Goal: Task Accomplishment & Management: Use online tool/utility

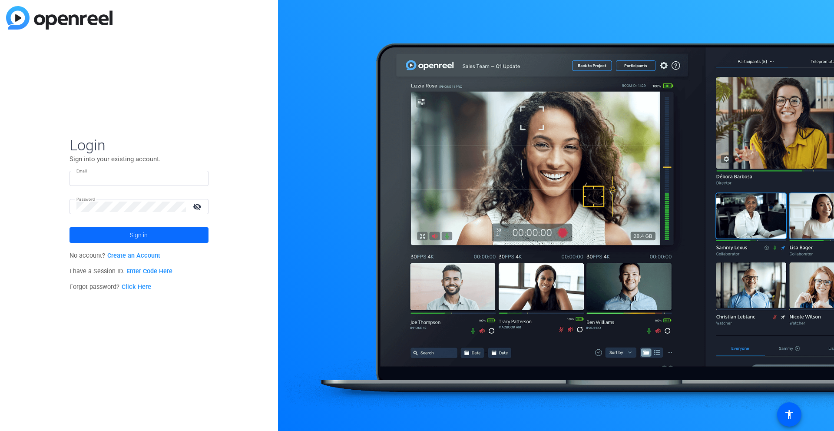
type input "[PERSON_NAME][EMAIL_ADDRESS][DOMAIN_NAME]"
click at [143, 235] on span "Sign in" at bounding box center [139, 235] width 18 height 22
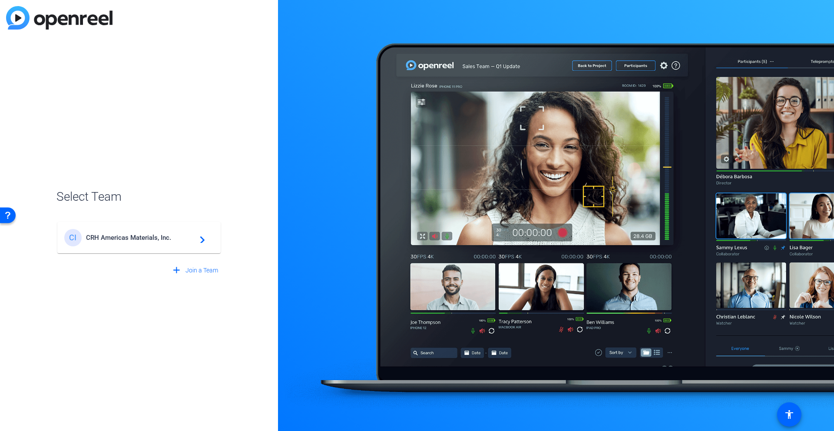
click at [143, 235] on span "CRH Americas Materials, Inc." at bounding box center [140, 238] width 109 height 8
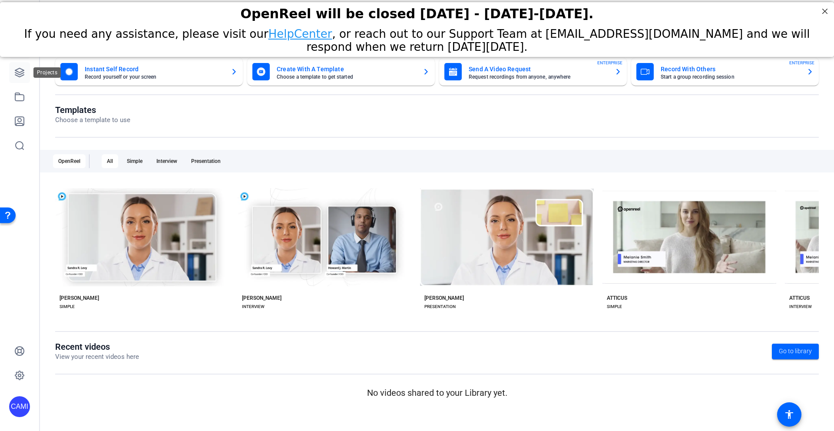
click at [23, 73] on icon at bounding box center [19, 72] width 9 height 9
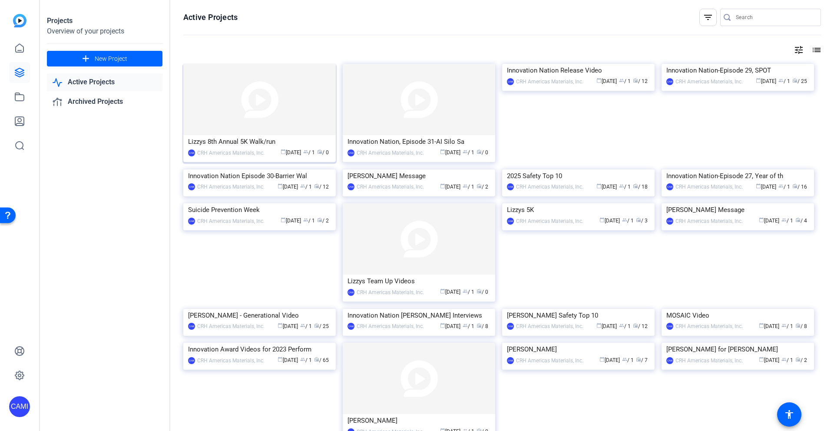
click at [302, 88] on img at bounding box center [259, 99] width 152 height 71
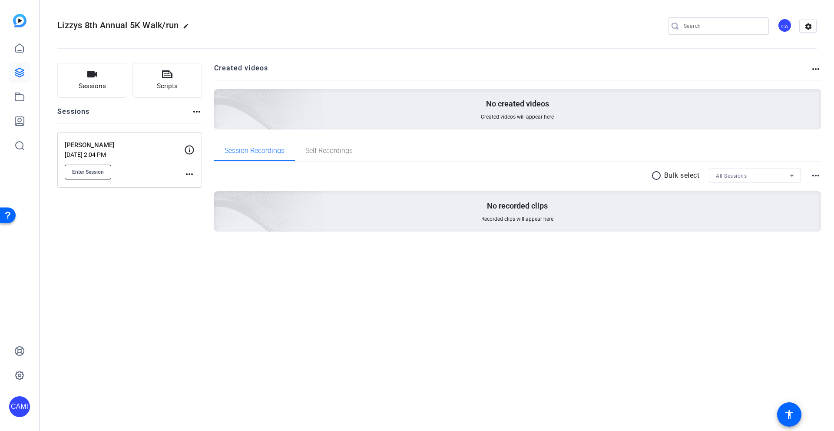
click at [91, 172] on span "Enter Session" at bounding box center [88, 172] width 32 height 7
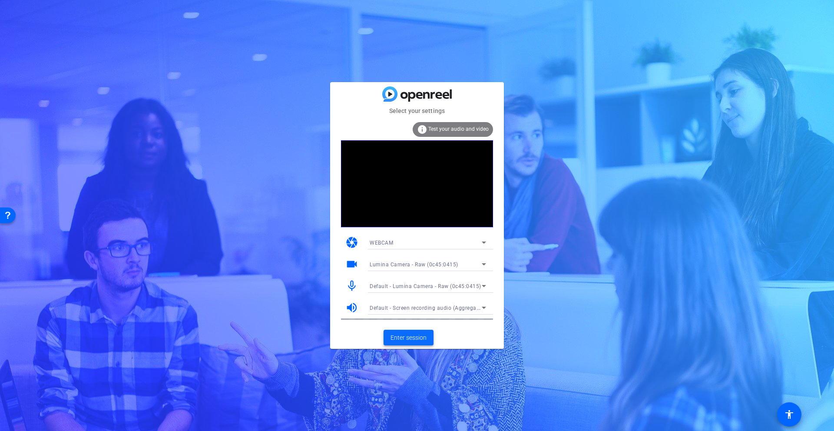
click at [407, 339] on span "Enter session" at bounding box center [409, 337] width 36 height 9
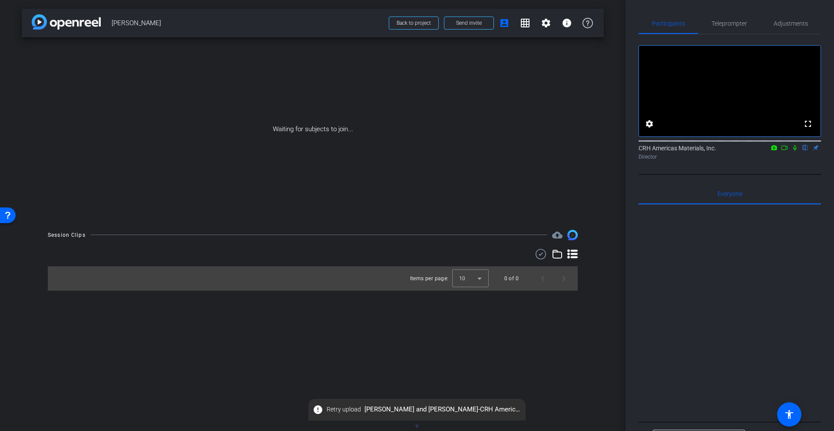
click at [794, 151] on icon at bounding box center [795, 148] width 7 height 6
click at [783, 151] on icon at bounding box center [784, 148] width 7 height 6
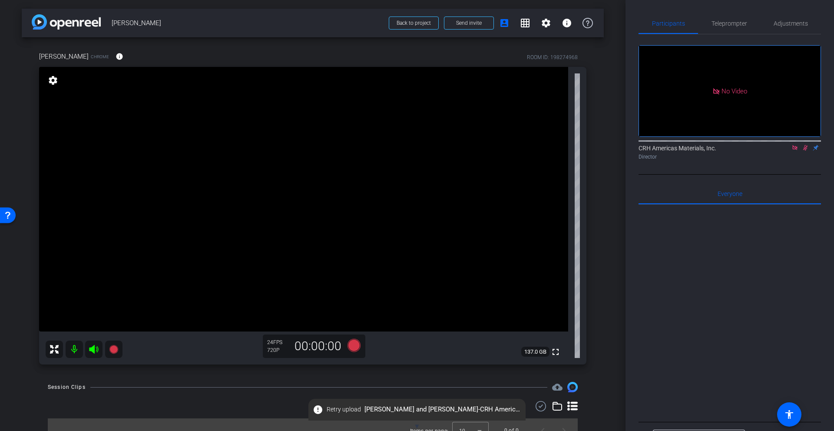
drag, startPoint x: 795, startPoint y: 159, endPoint x: 806, endPoint y: 164, distance: 12.1
click at [795, 151] on icon at bounding box center [795, 148] width 7 height 6
click at [796, 151] on icon at bounding box center [795, 148] width 7 height 6
click at [666, 23] on span "Participants" at bounding box center [668, 23] width 33 height 6
click at [790, 22] on span "Adjustments" at bounding box center [791, 23] width 34 height 6
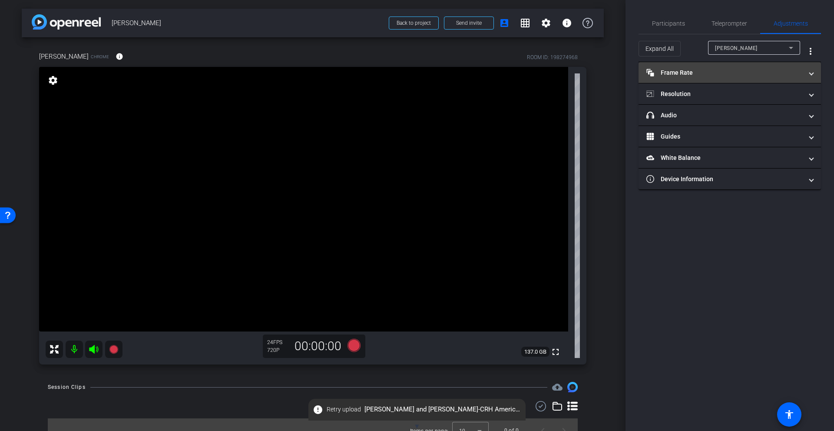
click at [680, 72] on mat-panel-title "Frame Rate Frame Rate" at bounding box center [724, 72] width 156 height 9
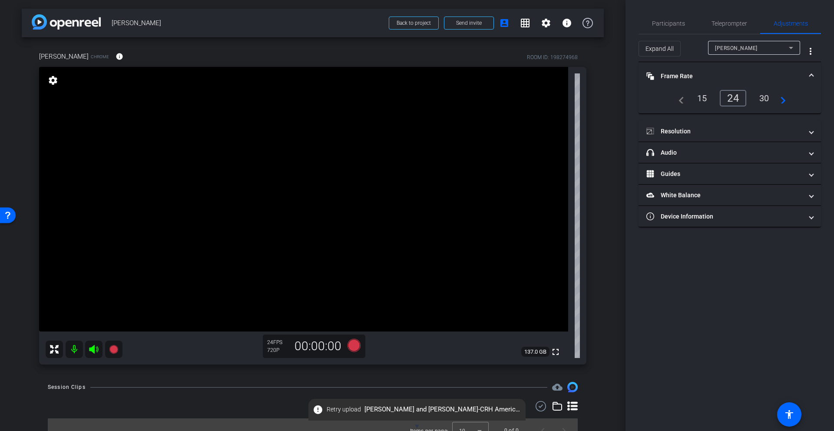
click at [764, 98] on div "30" at bounding box center [764, 98] width 23 height 15
click at [670, 129] on mat-panel-title "Resolution" at bounding box center [724, 131] width 156 height 9
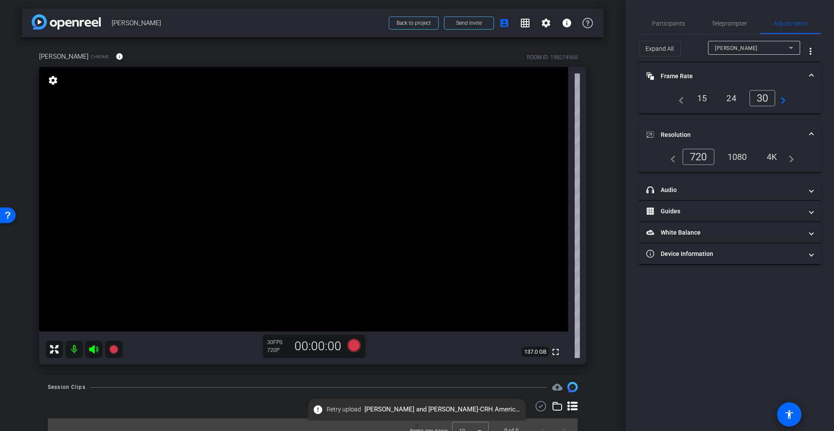
click at [742, 156] on div "1080" at bounding box center [737, 156] width 33 height 15
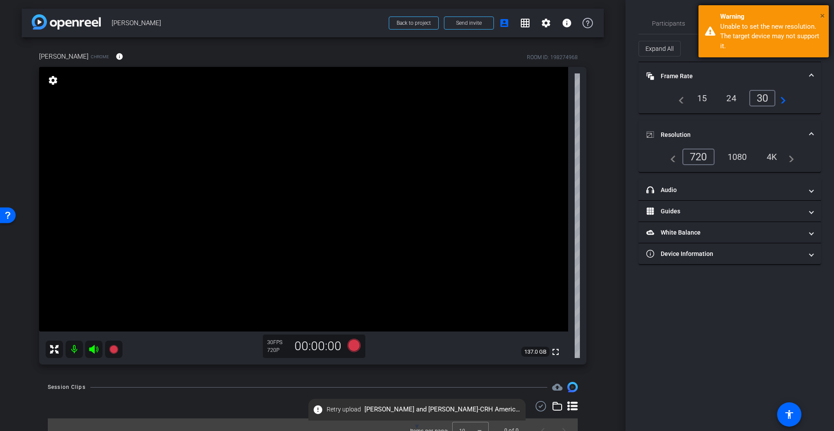
click at [821, 15] on span "×" at bounding box center [822, 15] width 5 height 10
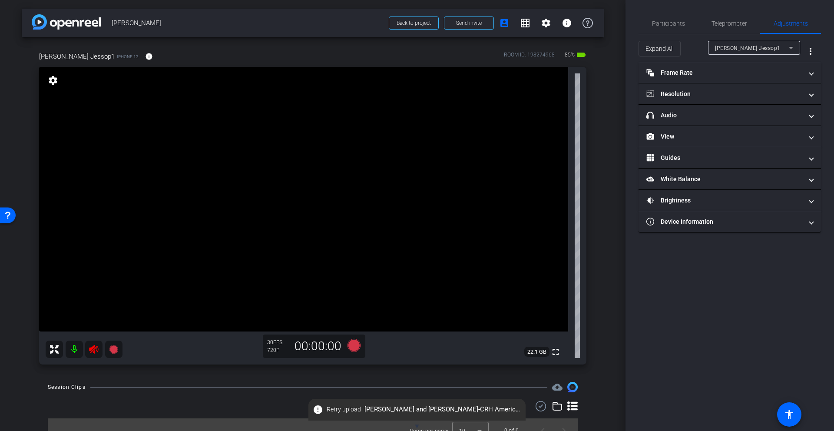
click at [93, 348] on icon at bounding box center [93, 349] width 9 height 9
click at [785, 23] on span "Adjustments" at bounding box center [791, 23] width 34 height 6
click at [673, 73] on mat-panel-title "Frame Rate Frame Rate" at bounding box center [724, 72] width 156 height 9
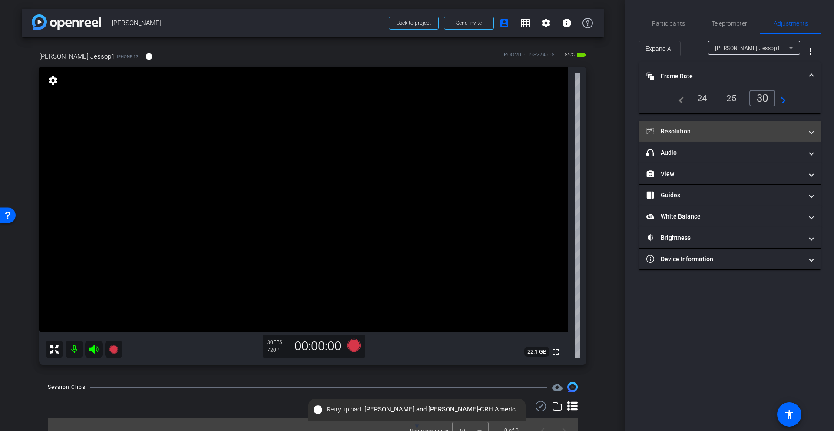
click at [674, 132] on mat-panel-title "Resolution" at bounding box center [724, 131] width 156 height 9
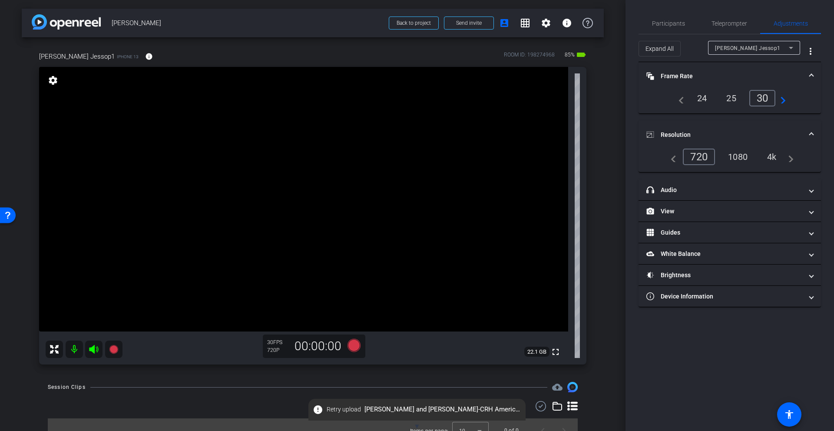
click at [775, 156] on div "4k" at bounding box center [772, 156] width 23 height 15
click at [784, 99] on mat-icon "navigate_next" at bounding box center [780, 98] width 10 height 10
click at [767, 99] on div "60" at bounding box center [764, 98] width 23 height 15
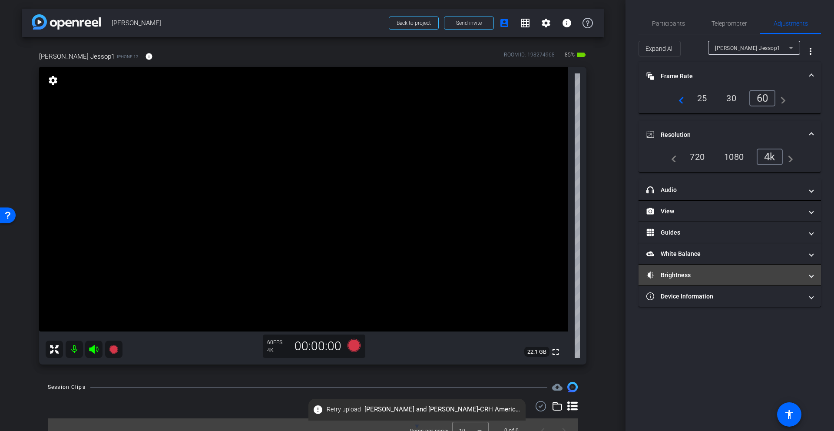
click at [676, 272] on mat-panel-title "Brightness" at bounding box center [724, 275] width 156 height 9
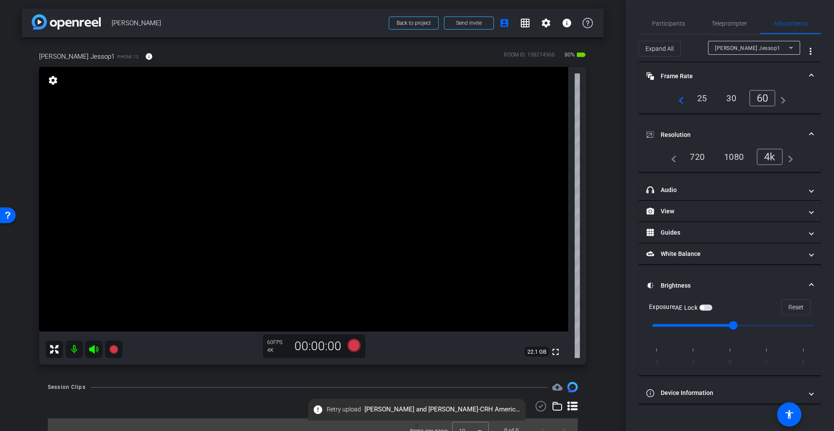
click at [310, 195] on video at bounding box center [303, 199] width 529 height 265
click at [767, 324] on input "range" at bounding box center [733, 325] width 180 height 19
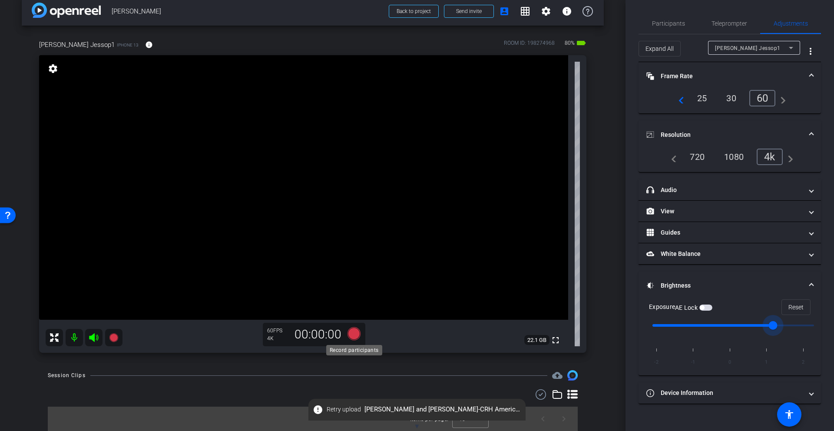
click at [354, 336] on icon at bounding box center [354, 333] width 13 height 13
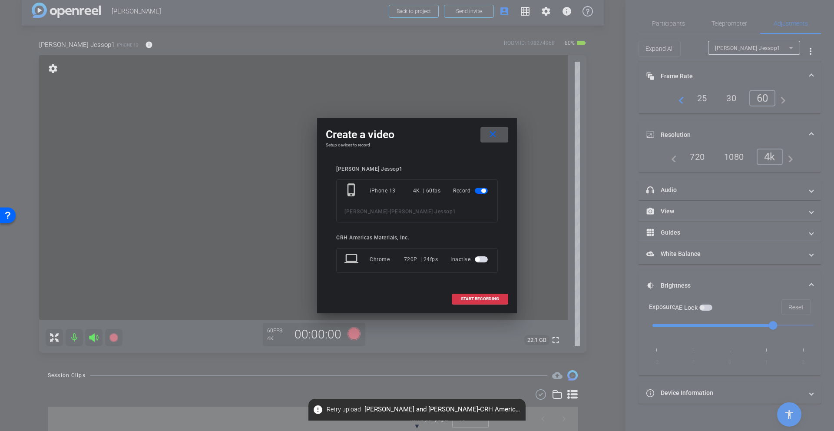
click at [482, 258] on span "button" at bounding box center [481, 259] width 13 height 6
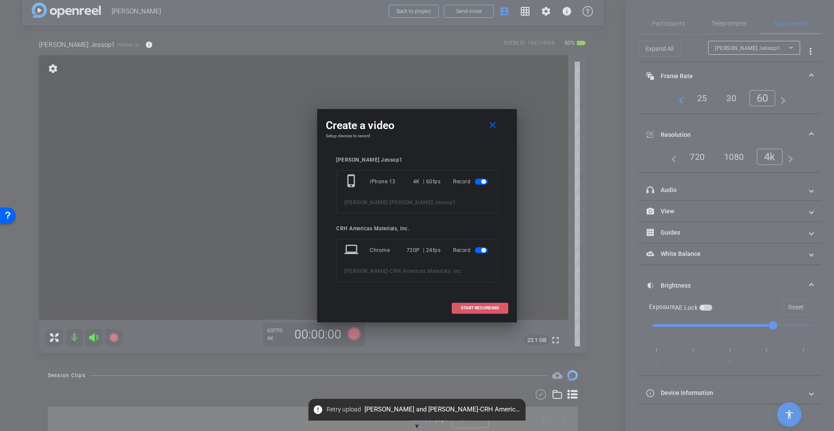
click at [480, 308] on span "START RECORDING" at bounding box center [480, 308] width 38 height 4
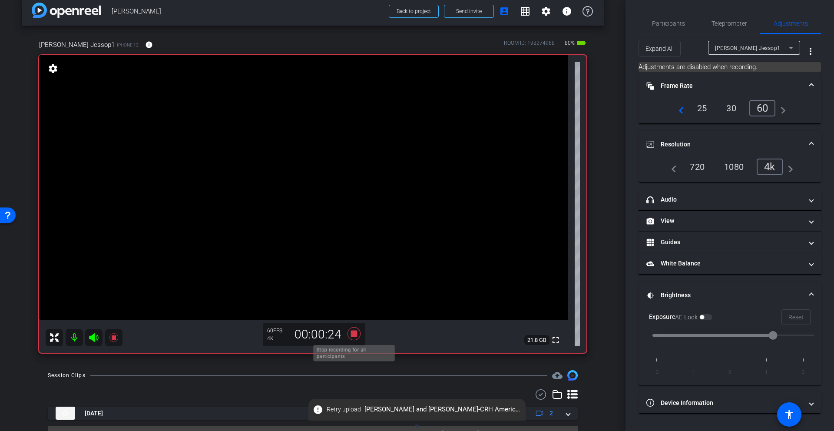
click at [353, 332] on icon at bounding box center [354, 333] width 13 height 13
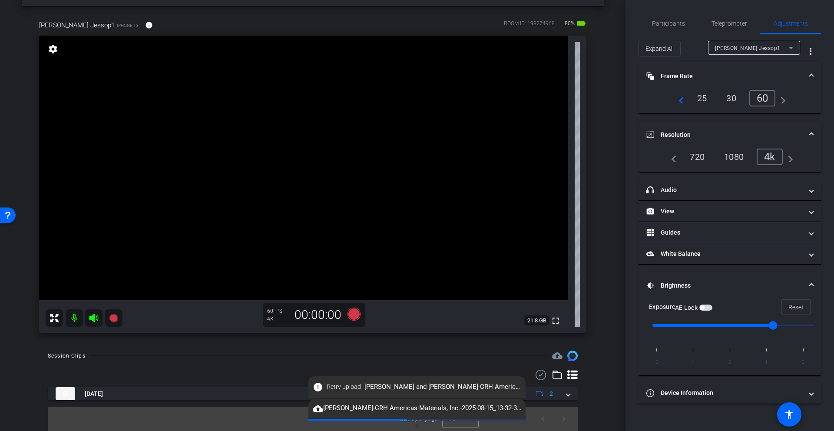
scroll to position [0, 0]
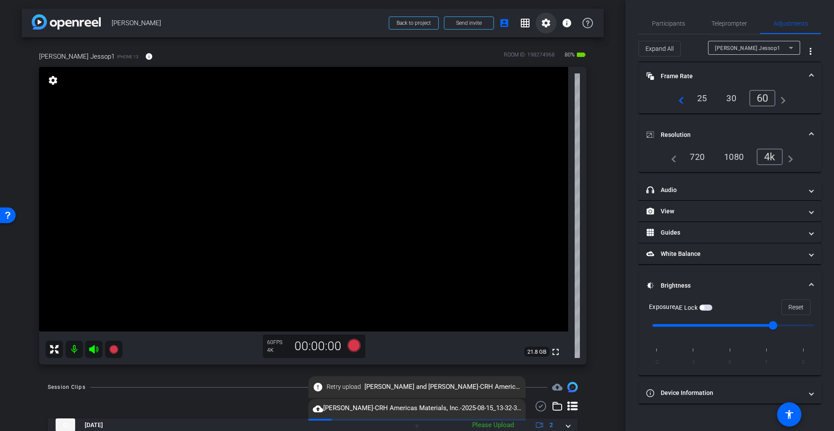
click at [542, 22] on mat-icon "settings" at bounding box center [546, 23] width 10 height 10
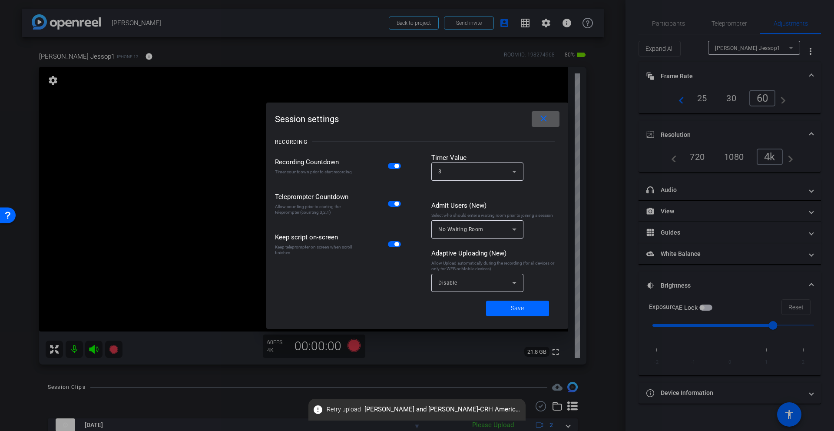
click at [487, 285] on div "Disable" at bounding box center [475, 282] width 74 height 11
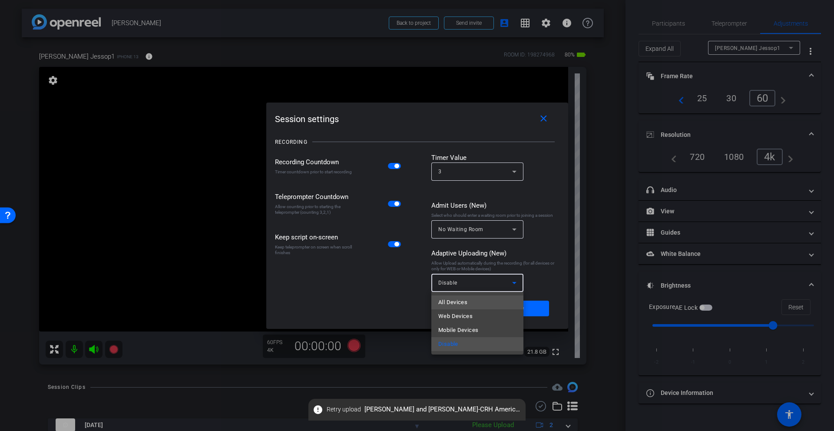
click at [460, 305] on span "All Devices" at bounding box center [452, 302] width 29 height 10
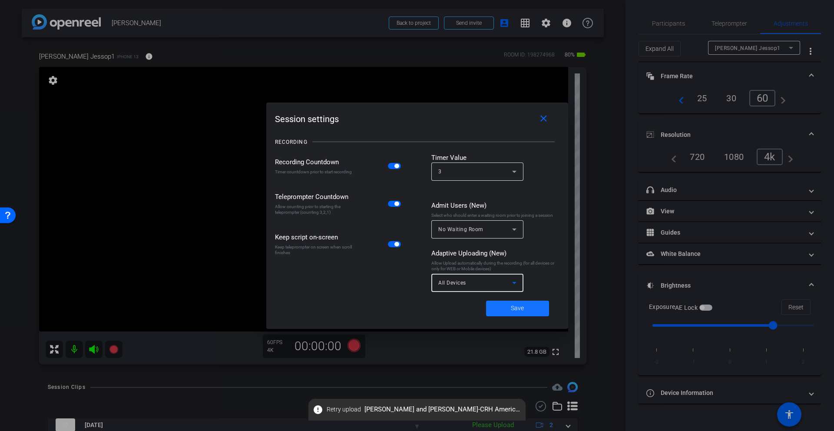
click at [521, 309] on span "Save" at bounding box center [517, 308] width 13 height 9
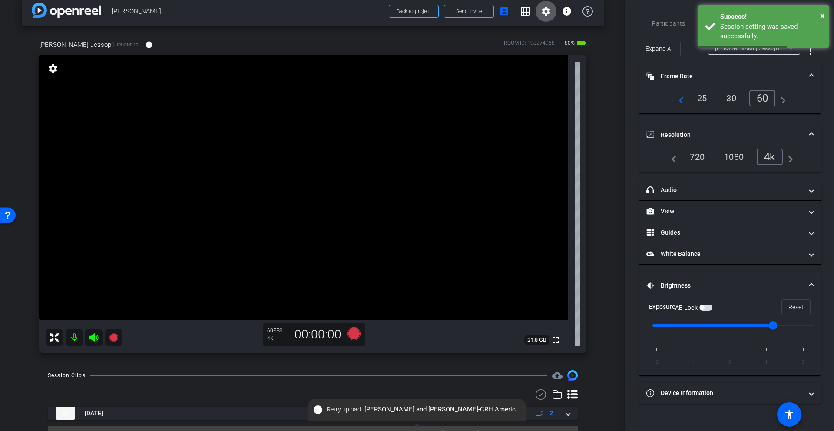
scroll to position [31, 0]
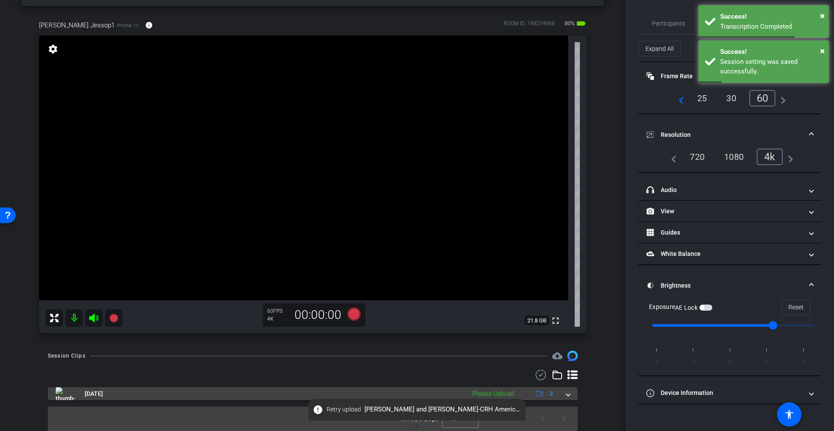
click at [567, 394] on span at bounding box center [567, 393] width 3 height 9
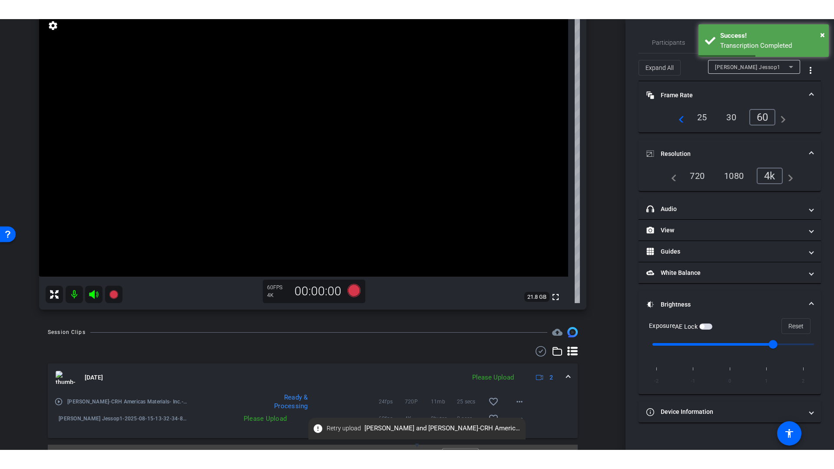
scroll to position [93, 0]
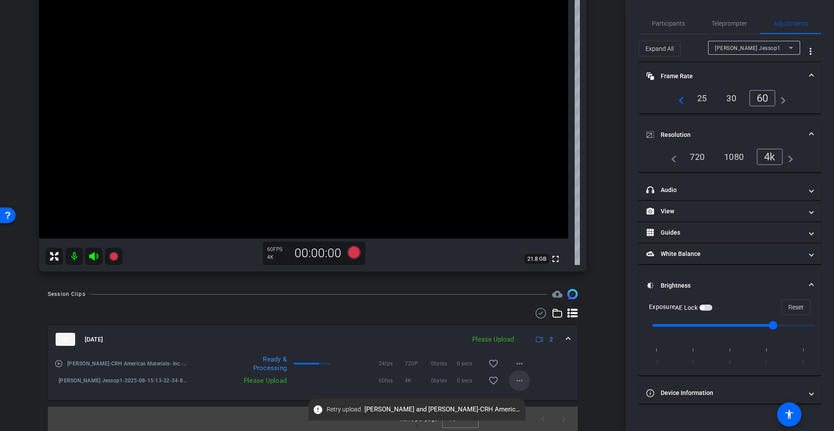
click at [515, 378] on mat-icon "more_horiz" at bounding box center [519, 380] width 10 height 10
click at [529, 397] on span "Upload" at bounding box center [533, 399] width 35 height 10
click at [517, 380] on mat-icon "more_horiz" at bounding box center [519, 380] width 10 height 10
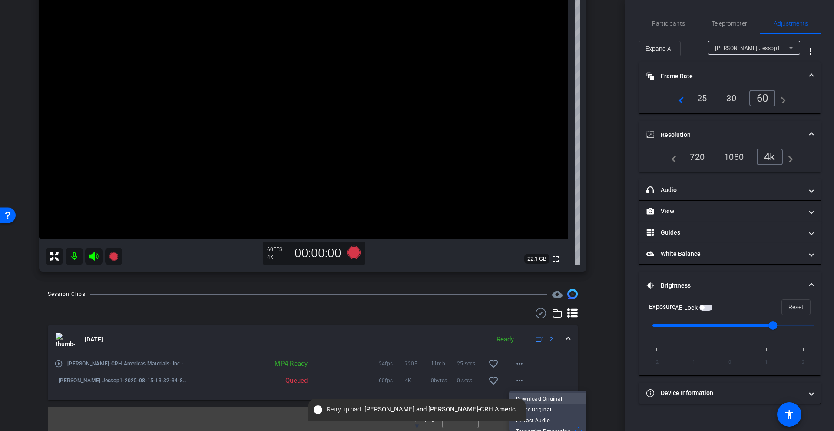
click at [539, 397] on span "Download Original" at bounding box center [547, 399] width 63 height 10
click at [732, 325] on input "range" at bounding box center [733, 325] width 180 height 19
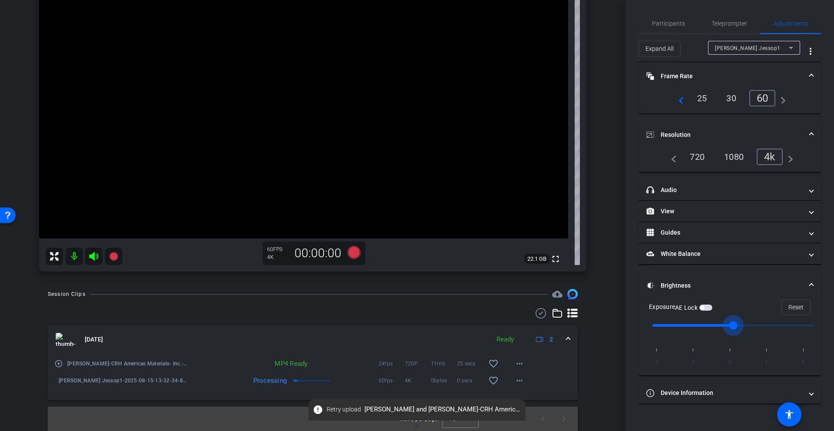
drag, startPoint x: 732, startPoint y: 324, endPoint x: 726, endPoint y: 327, distance: 7.0
click at [727, 328] on input "range" at bounding box center [733, 325] width 180 height 19
click at [707, 307] on span "button" at bounding box center [705, 308] width 13 height 6
click at [309, 117] on video at bounding box center [303, 106] width 529 height 265
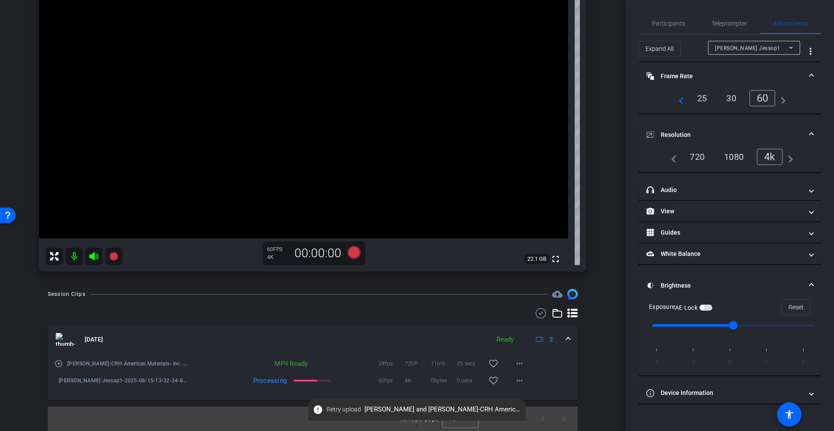
click at [303, 112] on video at bounding box center [303, 106] width 529 height 265
click at [711, 308] on span "button" at bounding box center [705, 308] width 13 height 6
click at [710, 308] on span "button" at bounding box center [708, 307] width 4 height 4
click at [789, 306] on span "Reset" at bounding box center [795, 307] width 15 height 17
type input "1"
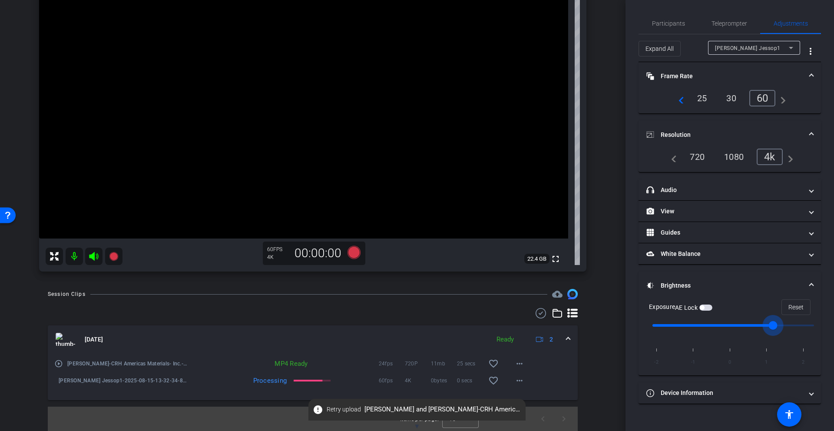
click at [763, 326] on input "range" at bounding box center [733, 325] width 180 height 19
click at [353, 251] on icon at bounding box center [354, 252] width 13 height 13
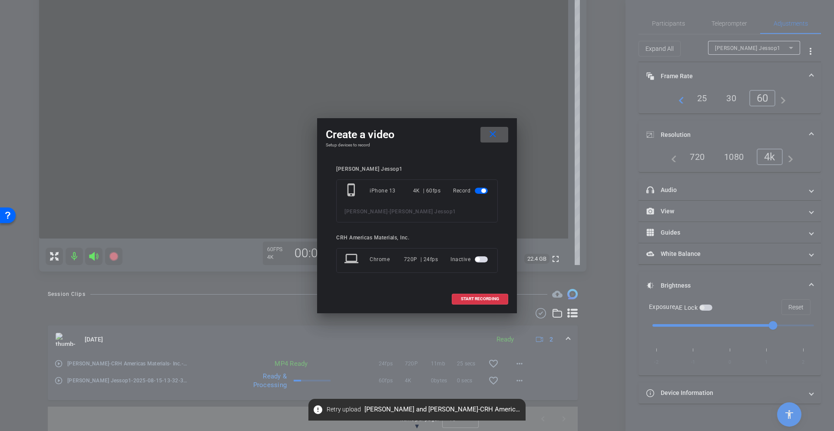
drag, startPoint x: 483, startPoint y: 258, endPoint x: 484, endPoint y: 281, distance: 23.1
click at [483, 258] on span "button" at bounding box center [481, 259] width 13 height 6
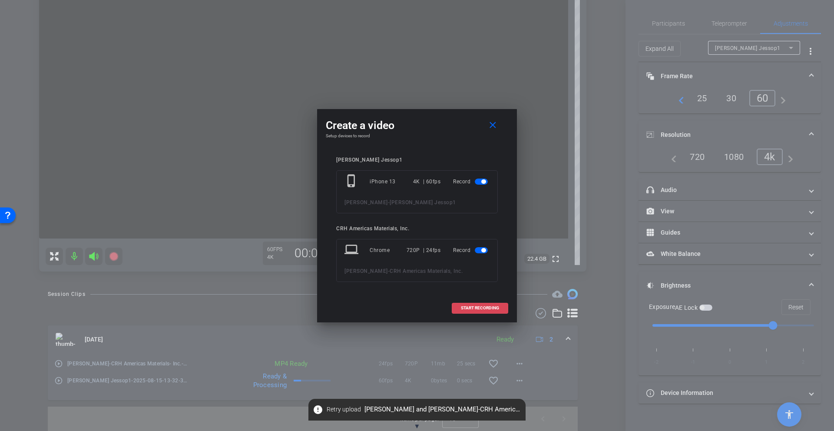
click at [486, 307] on span "START RECORDING" at bounding box center [480, 308] width 38 height 4
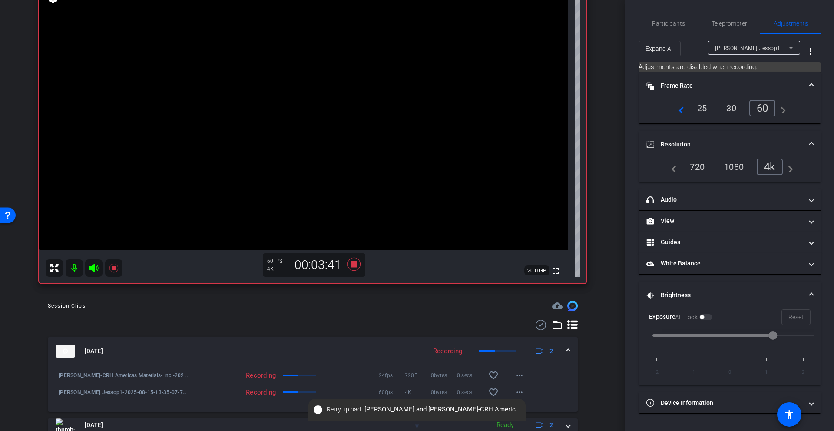
scroll to position [71, 0]
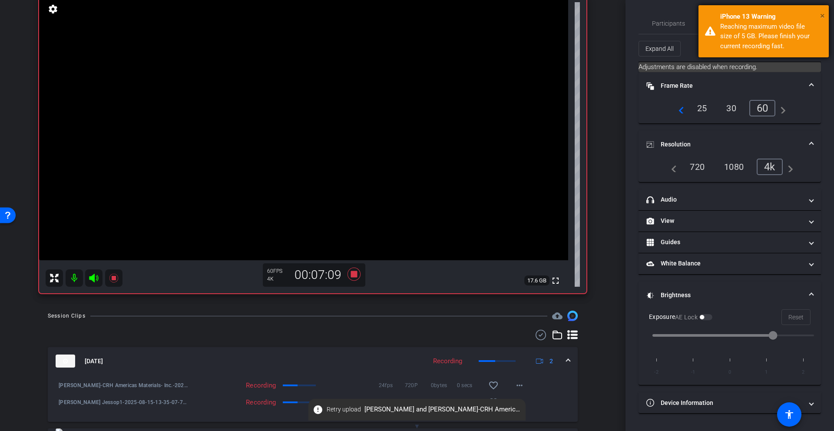
click at [823, 15] on span "×" at bounding box center [822, 15] width 5 height 10
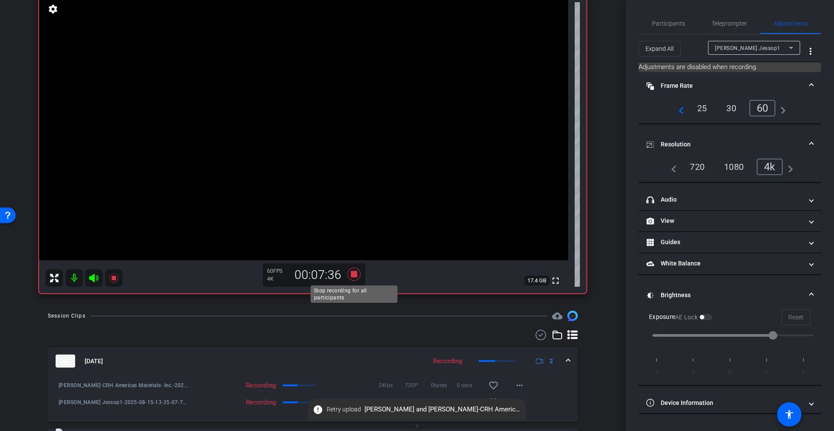
click at [354, 274] on icon at bounding box center [354, 274] width 13 height 13
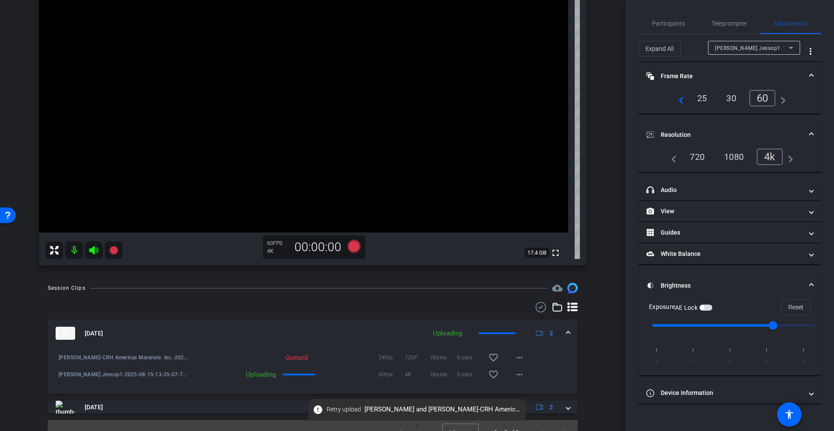
scroll to position [113, 0]
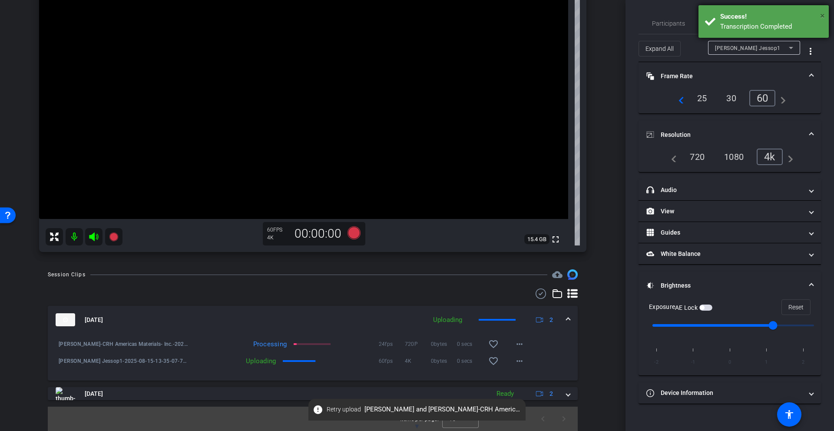
click at [823, 16] on span "×" at bounding box center [822, 15] width 5 height 10
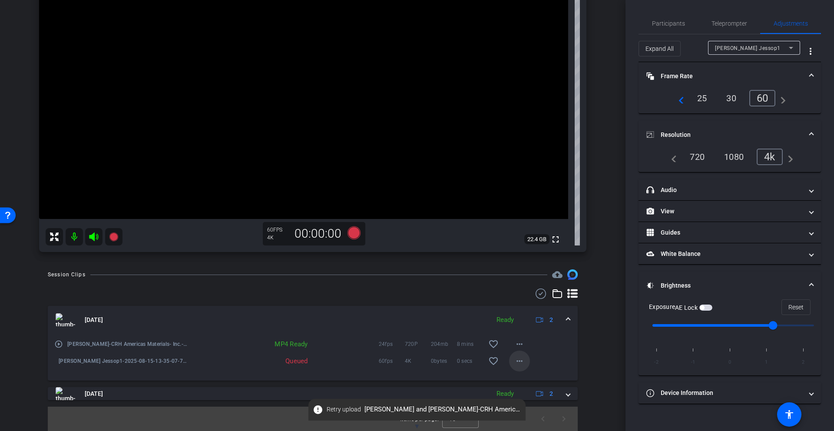
click at [517, 361] on mat-icon "more_horiz" at bounding box center [519, 361] width 10 height 10
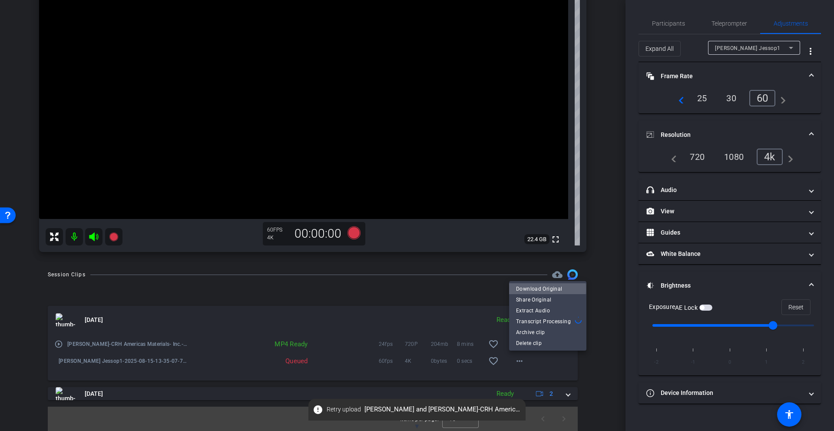
click at [546, 289] on span "Download Original" at bounding box center [547, 289] width 63 height 10
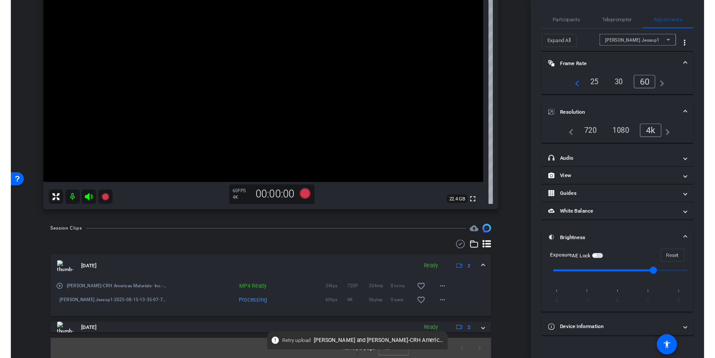
scroll to position [0, 0]
